Goal: Task Accomplishment & Management: Use online tool/utility

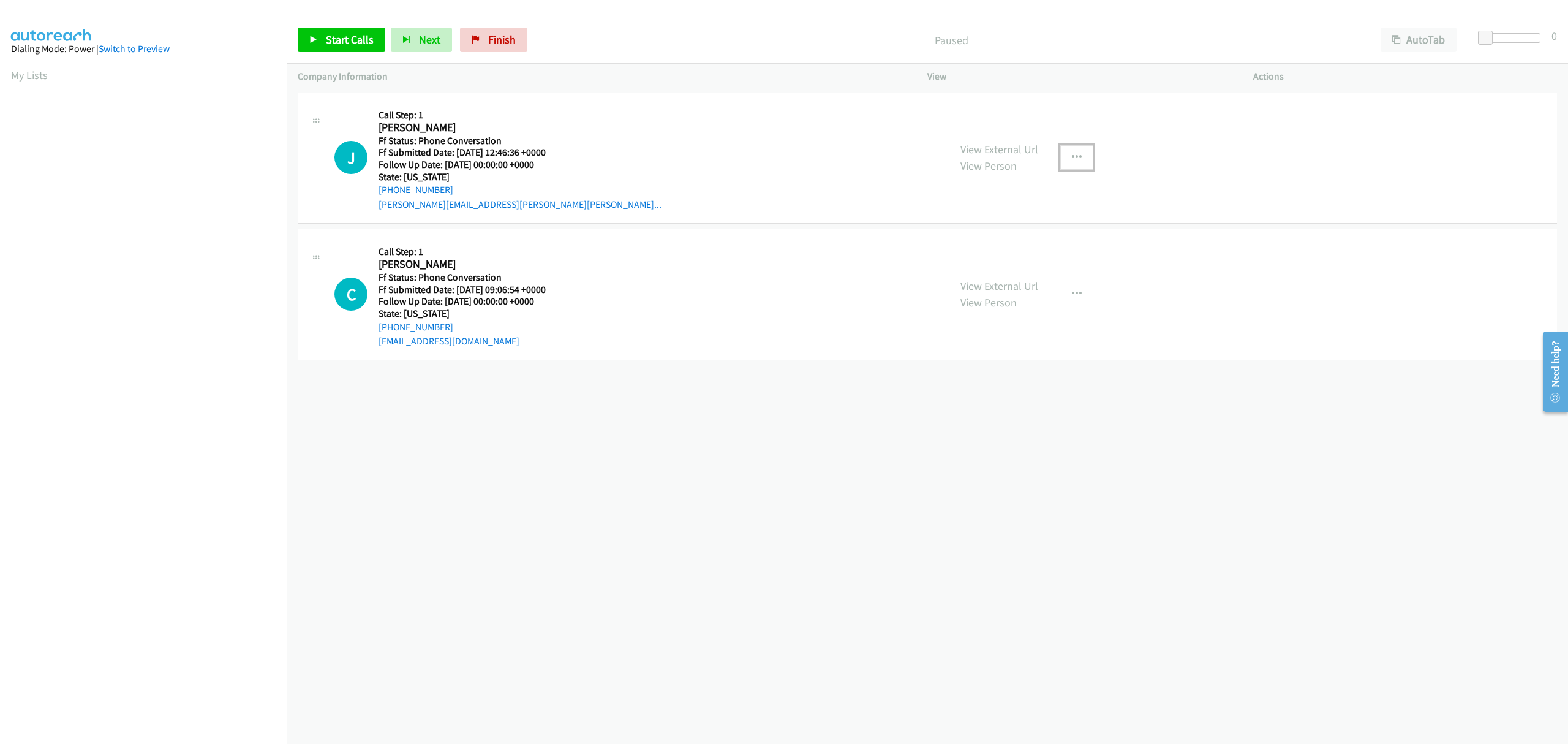
click at [1073, 157] on icon "button" at bounding box center [1077, 157] width 10 height 10
click at [957, 238] on link "Skip Call" at bounding box center [1011, 238] width 163 height 24
click at [1078, 290] on button "button" at bounding box center [1077, 294] width 33 height 24
click at [973, 375] on link "Skip Call" at bounding box center [1011, 374] width 163 height 24
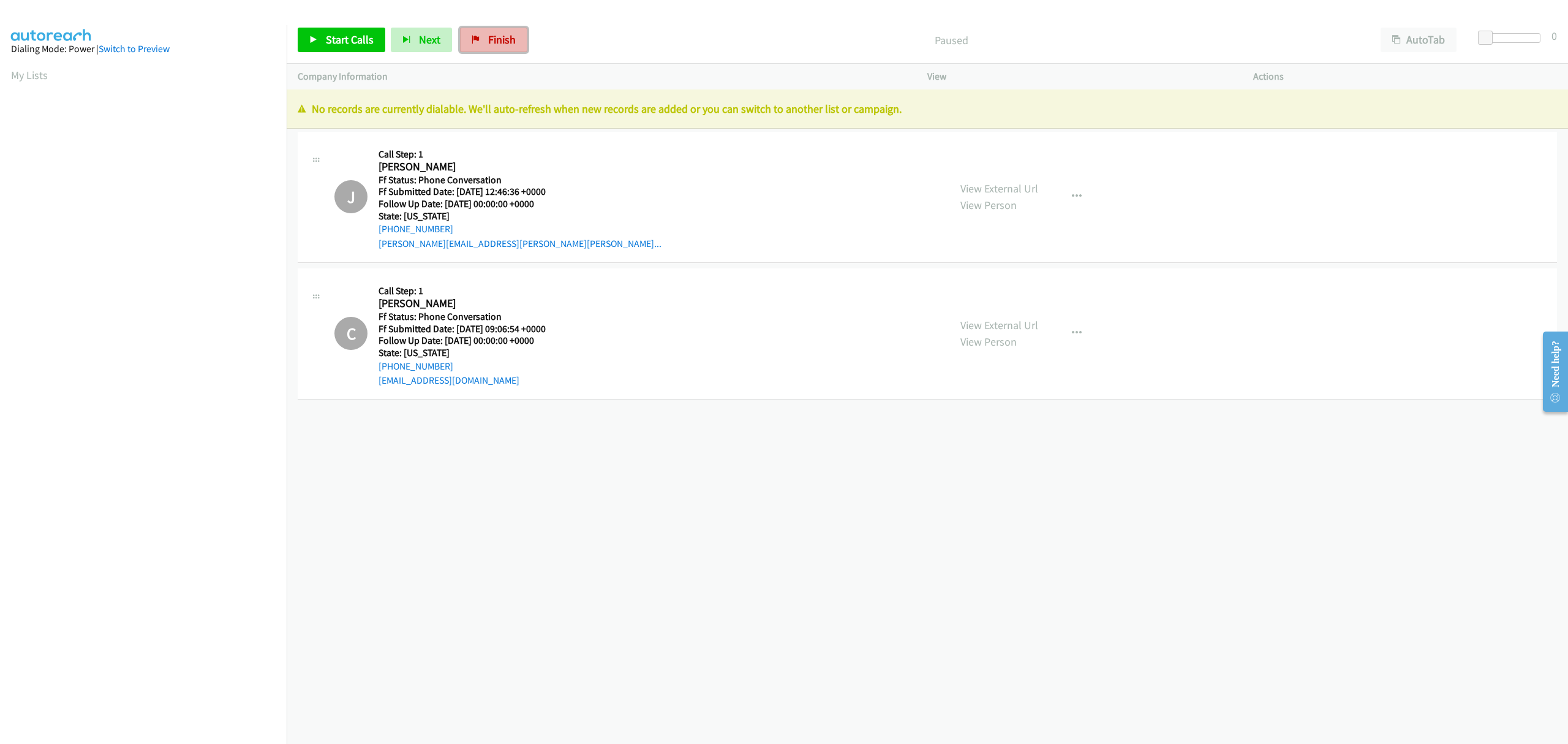
click at [490, 35] on span "Finish" at bounding box center [502, 39] width 28 height 14
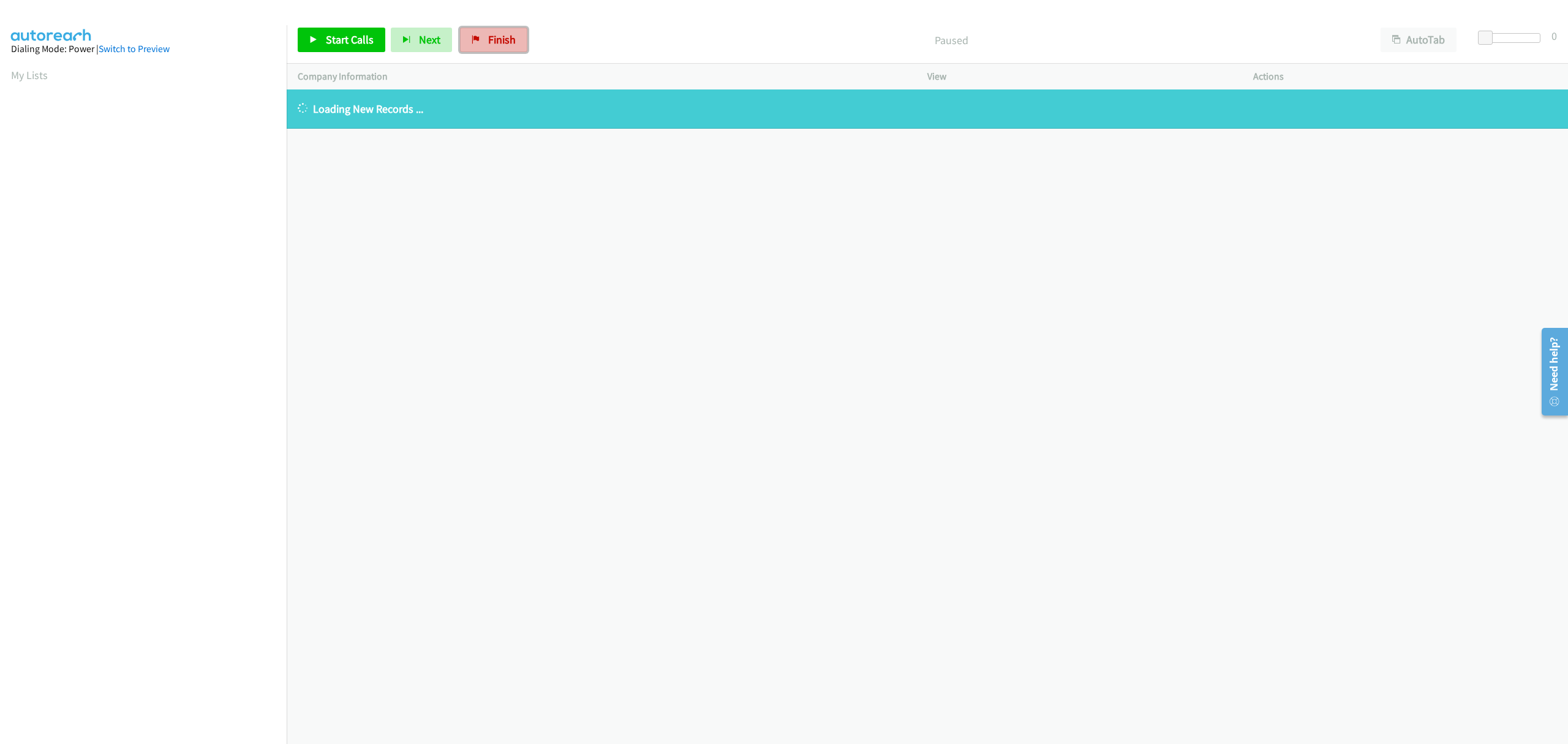
click at [488, 40] on span "Finish" at bounding box center [502, 39] width 28 height 14
click at [474, 48] on link "Finish" at bounding box center [493, 40] width 67 height 24
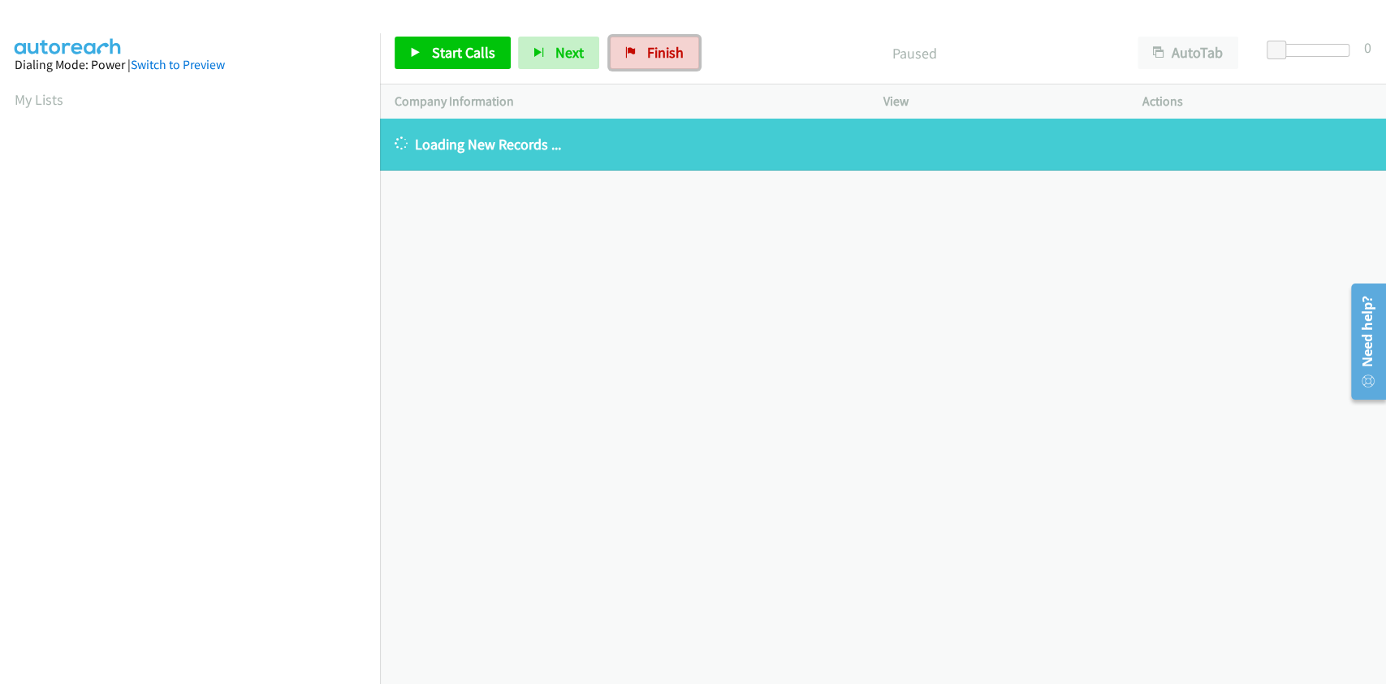
drag, startPoint x: 663, startPoint y: 52, endPoint x: 778, endPoint y: 68, distance: 115.6
click at [663, 52] on span "Finish" at bounding box center [665, 52] width 37 height 19
drag, startPoint x: 633, startPoint y: 58, endPoint x: 722, endPoint y: 63, distance: 88.6
click at [633, 58] on link "Finish" at bounding box center [654, 53] width 89 height 32
click at [649, 33] on div "Start Calls Pause Next Finish Paused AutoTab AutoTab 0" at bounding box center [883, 53] width 1006 height 63
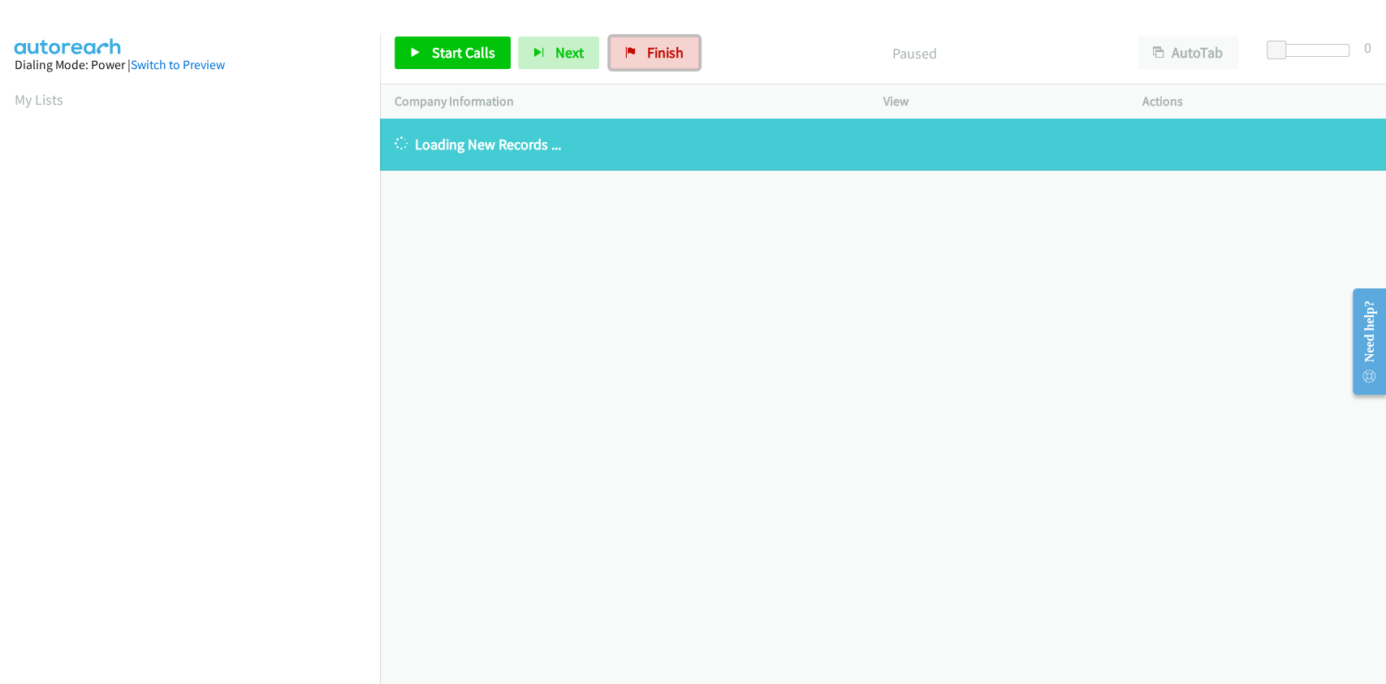
click at [651, 55] on span "Finish" at bounding box center [665, 52] width 37 height 19
